Goal: Use online tool/utility: Use online tool/utility

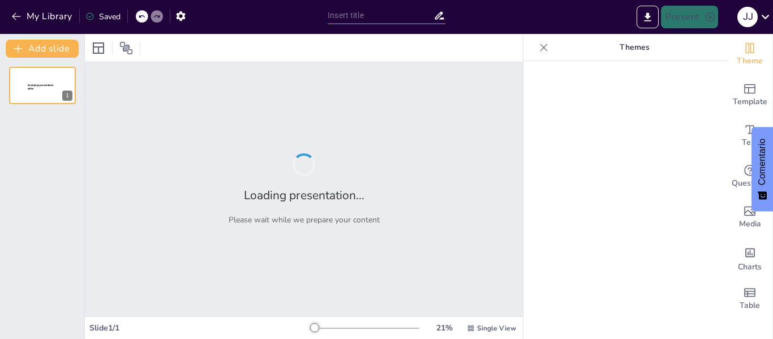
type input "¿Los Puntos Vive Digital son la clave para aprender en [GEOGRAPHIC_DATA]?"
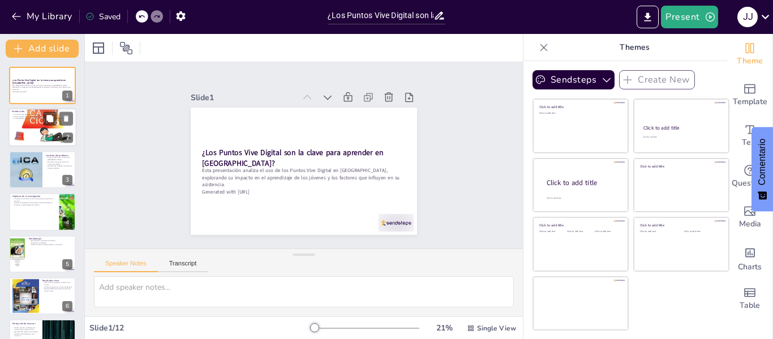
click at [38, 119] on p "La investigación se centra en el aprendizaje y desarrollo de habilidades." at bounding box center [42, 119] width 61 height 2
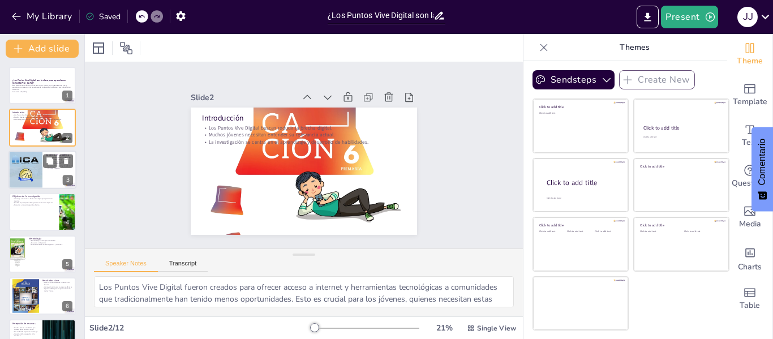
click at [37, 171] on div at bounding box center [25, 169] width 70 height 38
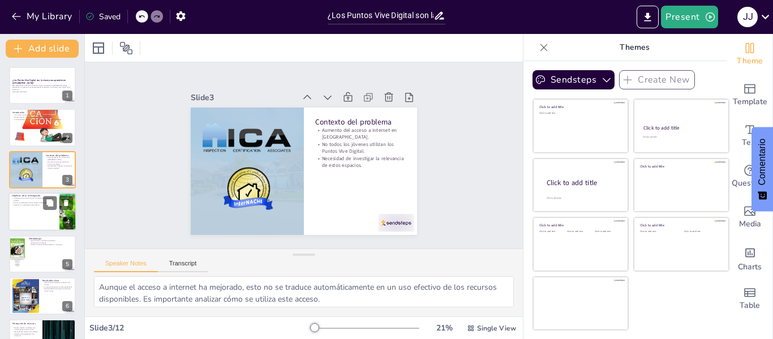
click at [36, 210] on div at bounding box center [42, 211] width 68 height 38
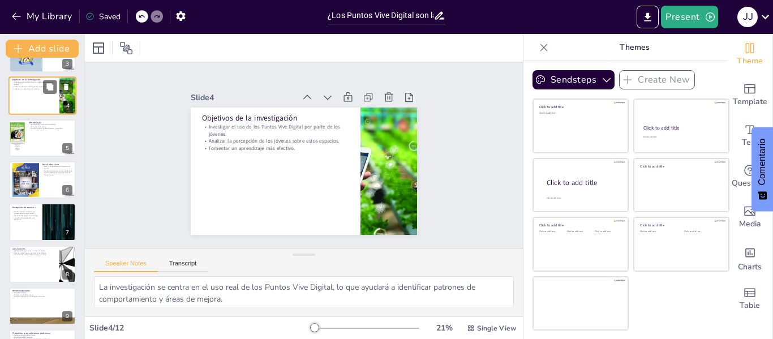
scroll to position [117, 0]
click at [28, 218] on p "Impacto de la percepción en la asistencia." at bounding box center [25, 218] width 27 height 4
type textarea "La percepción negativa sobre los recursos disponibles puede ser un impedimento …"
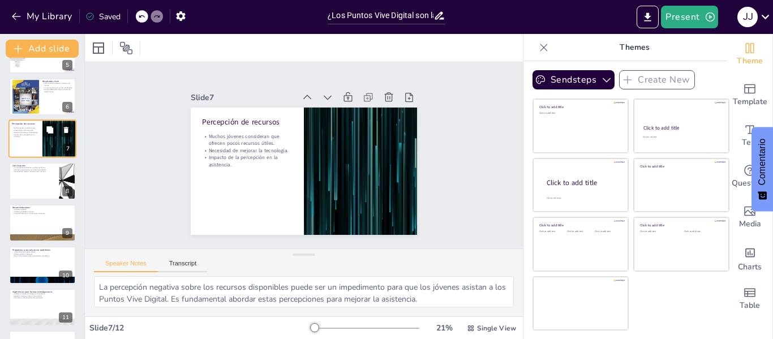
scroll to position [238, 0]
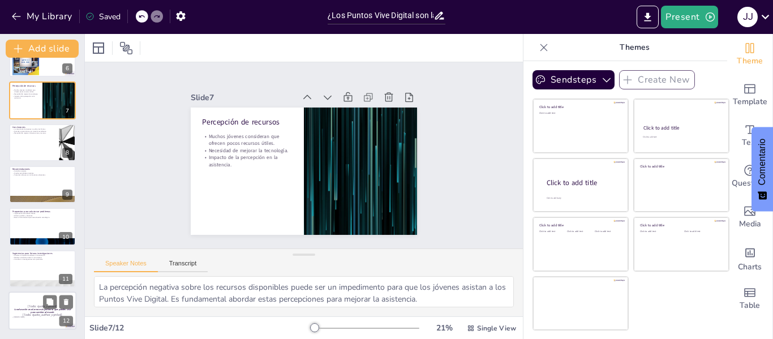
click at [31, 313] on p "[Todo: quote_author_symbol]" at bounding box center [42, 314] width 61 height 5
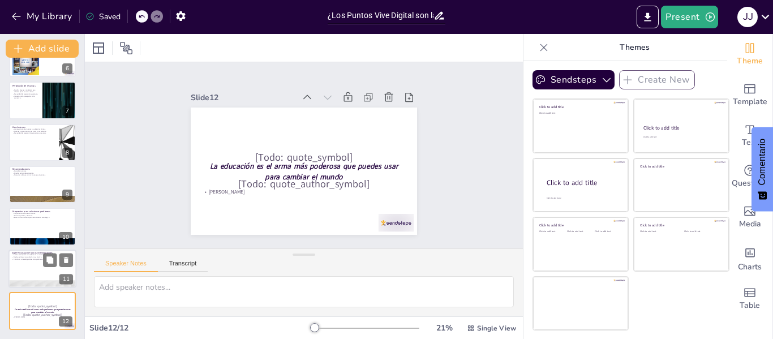
click at [36, 273] on div at bounding box center [42, 268] width 68 height 38
type textarea "Analizar cómo los talleres afectan la asistencia puede proporcionar información…"
